Goal: Book appointment/travel/reservation

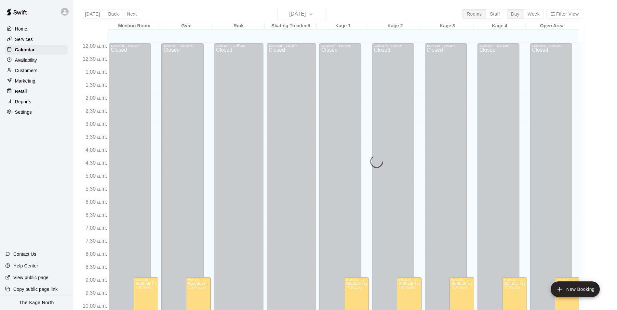
scroll to position [241, 0]
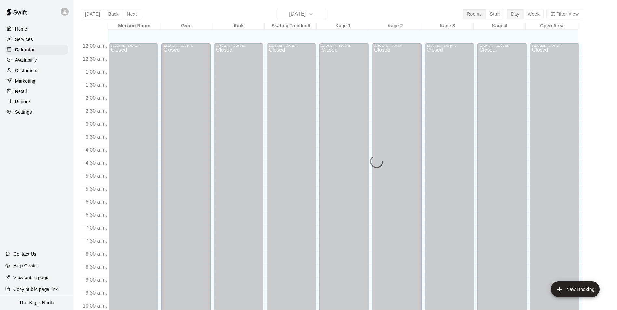
scroll to position [275, 0]
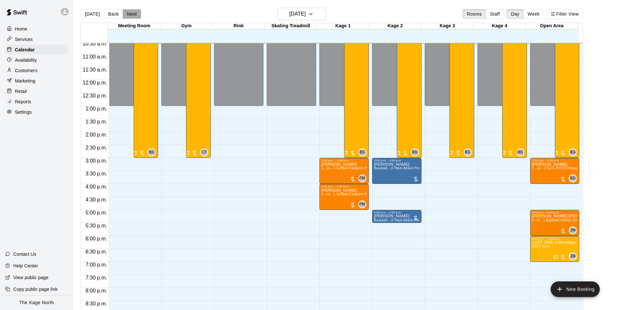
click at [132, 16] on button "Next" at bounding box center [132, 14] width 18 height 10
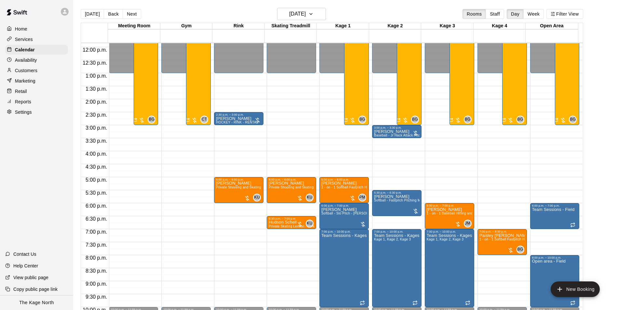
scroll to position [308, 0]
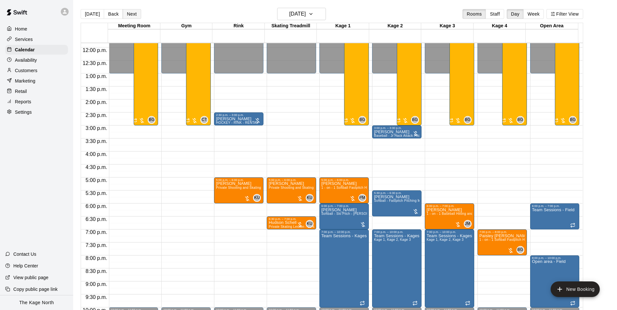
click at [136, 17] on button "Next" at bounding box center [132, 14] width 18 height 10
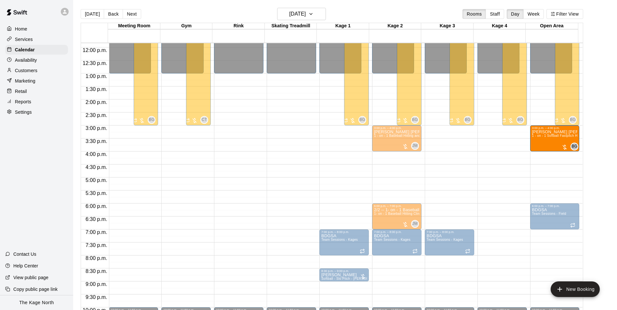
drag, startPoint x: 332, startPoint y: 143, endPoint x: 562, endPoint y: 147, distance: 229.8
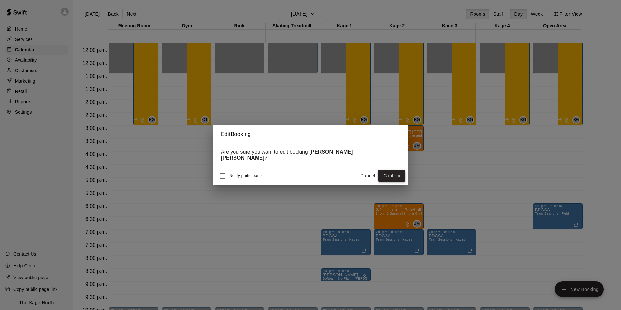
click at [395, 176] on button "Confirm" at bounding box center [391, 176] width 27 height 12
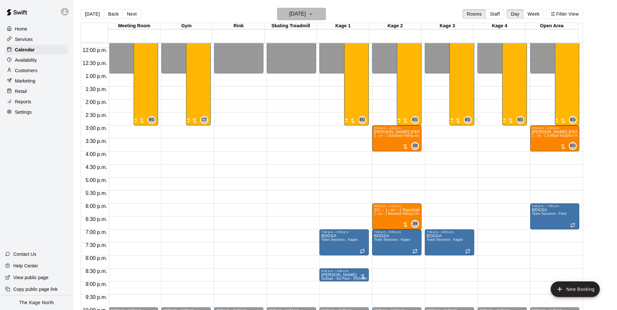
click at [313, 14] on icon "button" at bounding box center [310, 14] width 5 height 8
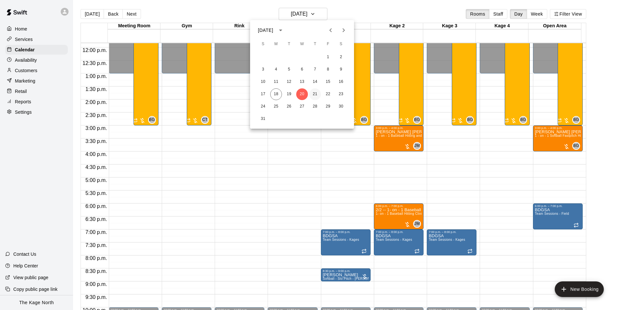
click at [315, 92] on button "21" at bounding box center [315, 94] width 12 height 12
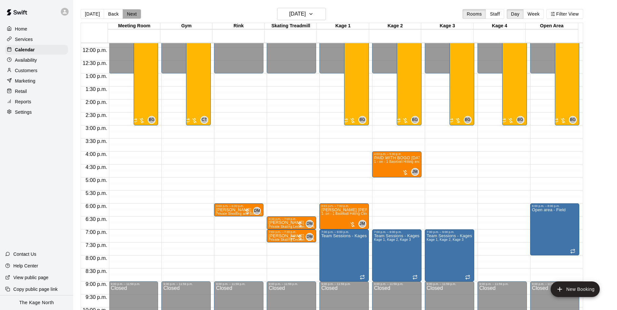
click at [135, 17] on button "Next" at bounding box center [132, 14] width 18 height 10
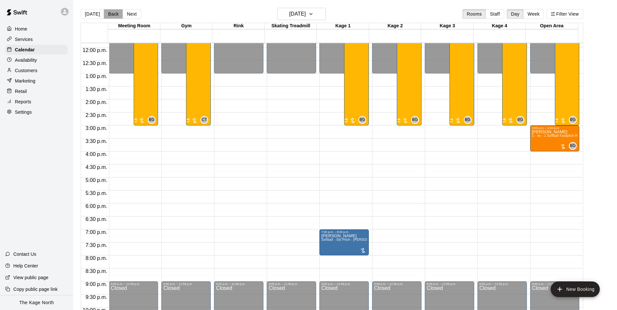
click at [108, 15] on button "Back" at bounding box center [113, 14] width 19 height 10
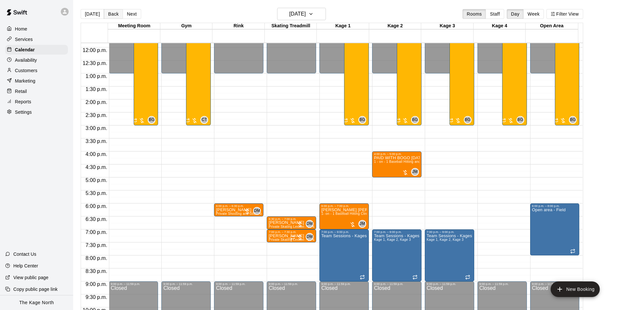
click at [108, 15] on button "Back" at bounding box center [113, 14] width 19 height 10
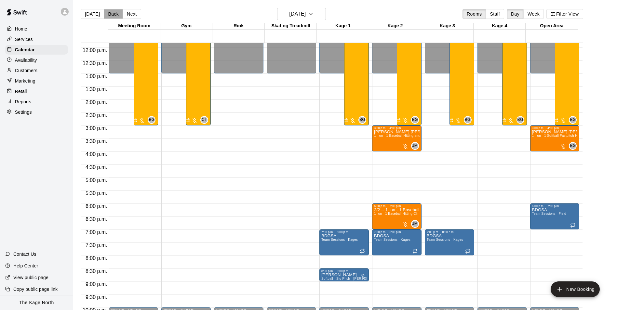
click at [108, 15] on button "Back" at bounding box center [113, 14] width 19 height 10
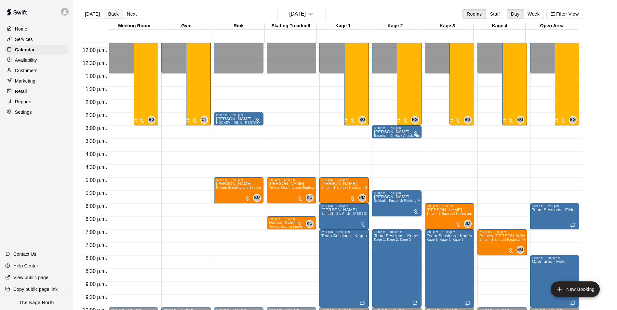
click at [108, 15] on button "Back" at bounding box center [113, 14] width 19 height 10
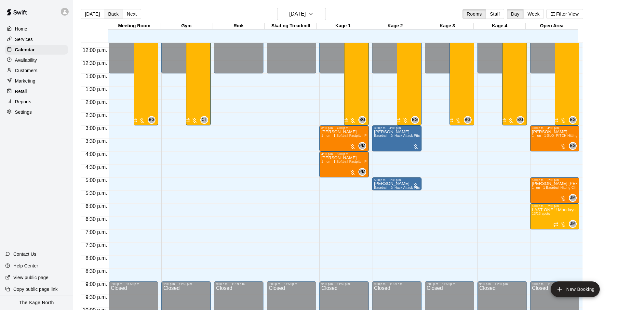
click at [108, 15] on button "Back" at bounding box center [113, 14] width 19 height 10
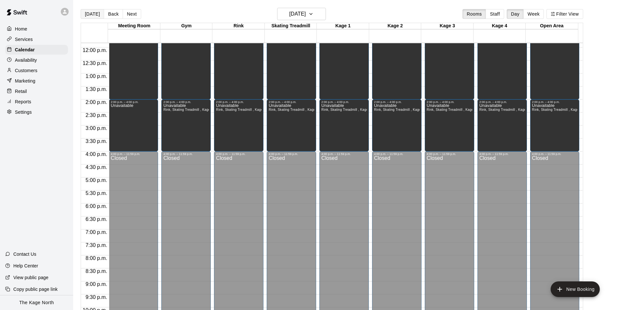
click at [92, 15] on button "[DATE]" at bounding box center [92, 14] width 23 height 10
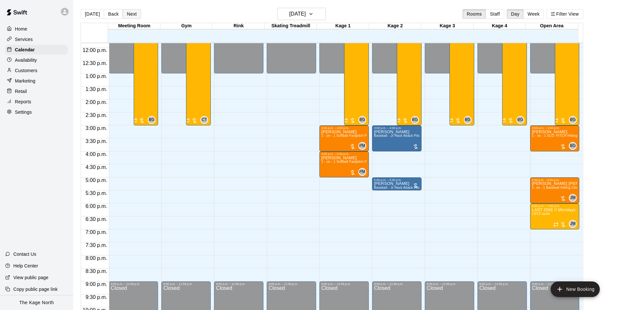
click at [133, 16] on button "Next" at bounding box center [132, 14] width 18 height 10
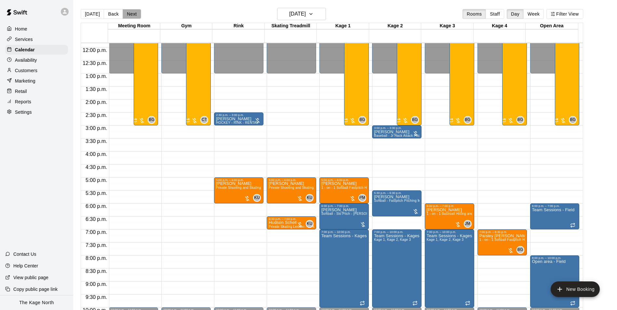
click at [133, 16] on button "Next" at bounding box center [132, 14] width 18 height 10
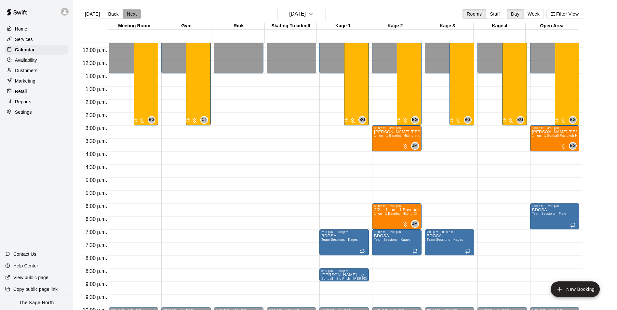
click at [133, 16] on button "Next" at bounding box center [132, 14] width 18 height 10
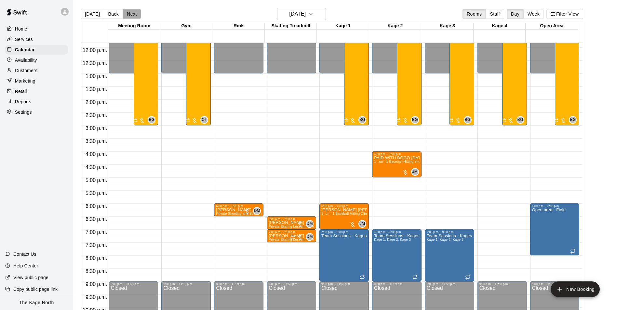
click at [133, 16] on button "Next" at bounding box center [132, 14] width 18 height 10
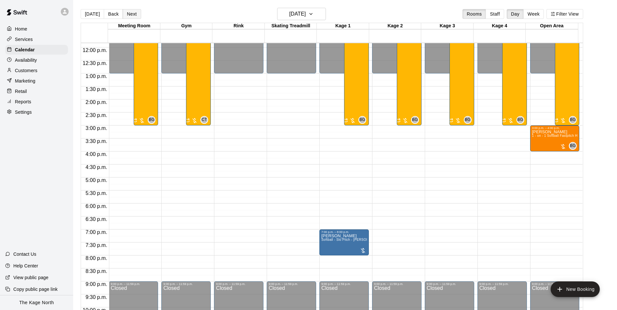
click at [133, 16] on button "Next" at bounding box center [132, 14] width 18 height 10
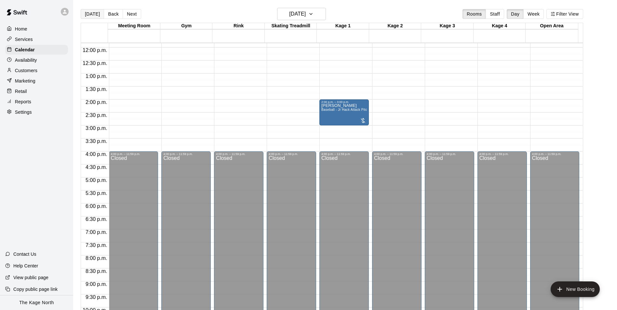
click at [92, 16] on button "[DATE]" at bounding box center [92, 14] width 23 height 10
